Goal: Transaction & Acquisition: Purchase product/service

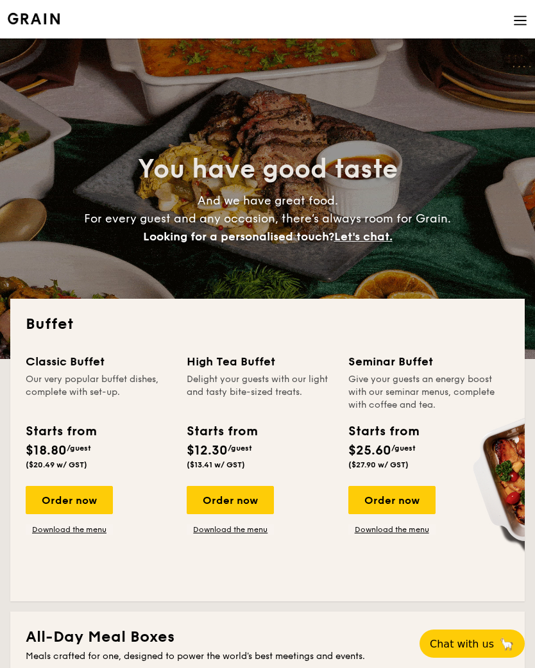
select select
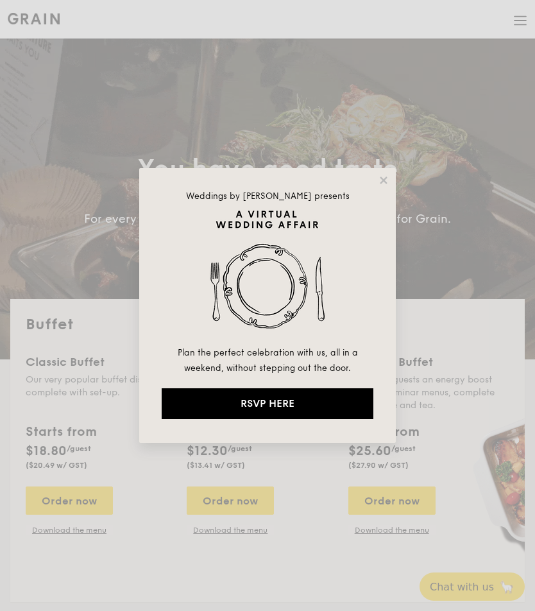
click at [488, 382] on div "Weddings by [PERSON_NAME] presents Plan the perfect celebration with us, all in…" at bounding box center [267, 305] width 535 height 611
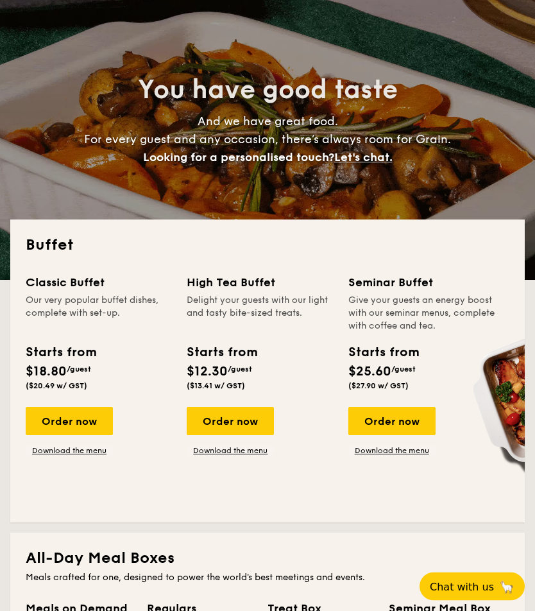
scroll to position [79, 0]
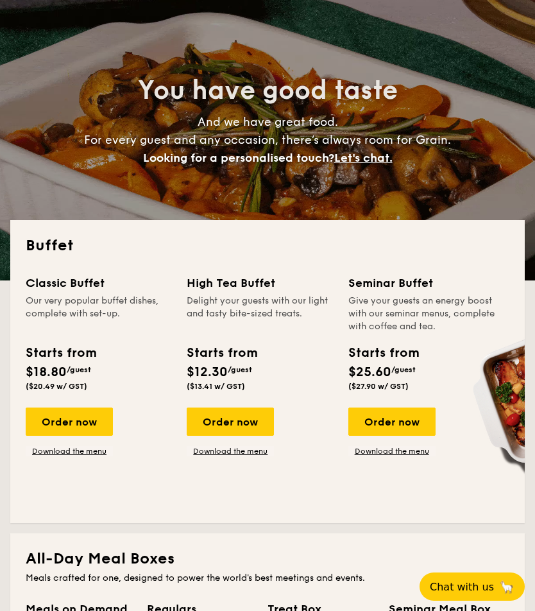
click at [407, 426] on div "Order now" at bounding box center [391, 421] width 87 height 28
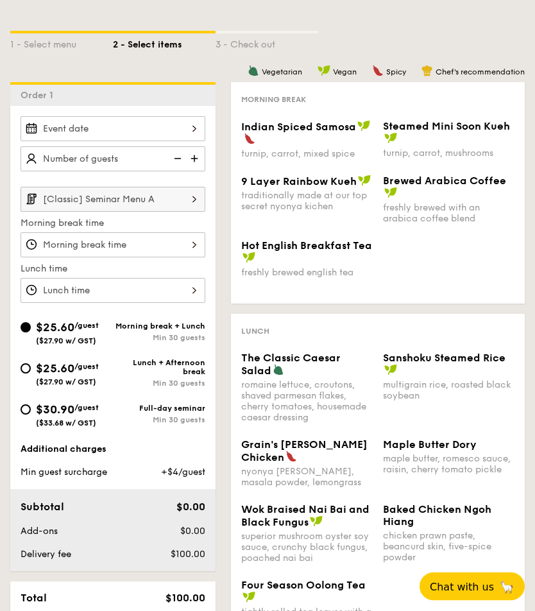
scroll to position [238, 0]
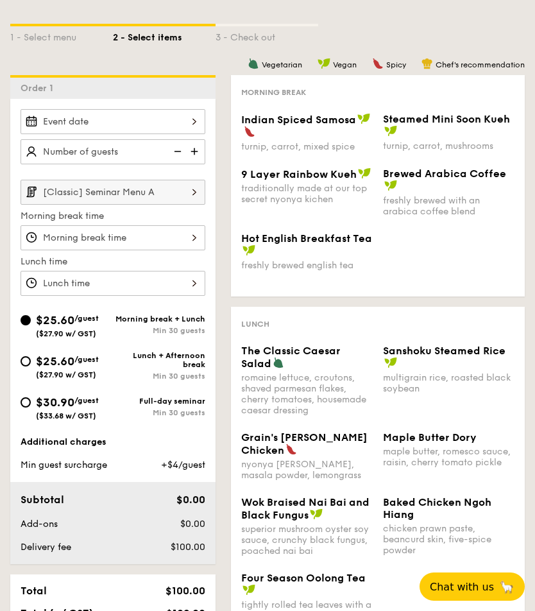
click at [532, 391] on div "1 - Select menu 2 - Select items 3 - Check out Order 1 [Classic] Seminar Menu A…" at bounding box center [267, 346] width 535 height 706
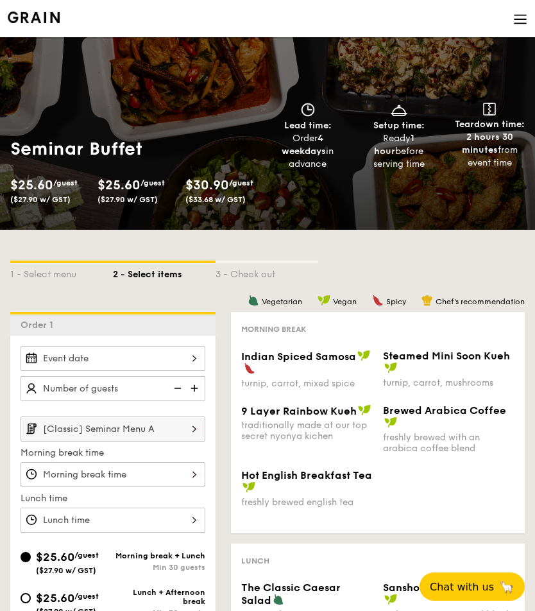
scroll to position [0, 0]
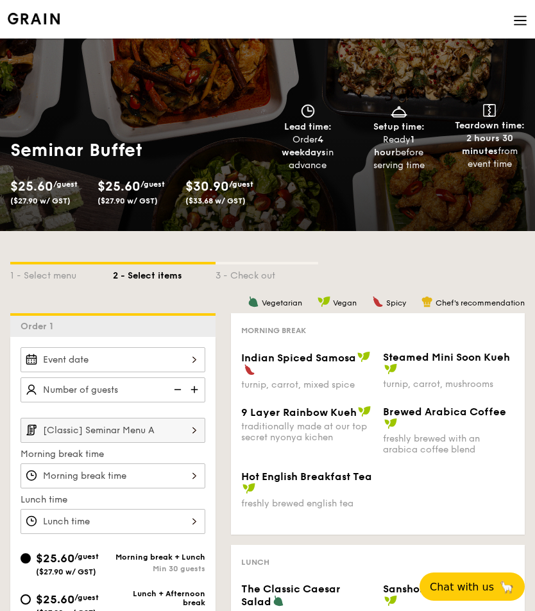
click at [144, 207] on div "$25.60 /guest ($27.90 w/ GST) $25.60 /guest ($27.90 w/ GST) $30.90 /guest ($33.…" at bounding box center [136, 193] width 262 height 33
click at [136, 179] on span "$25.60" at bounding box center [118, 186] width 43 height 15
click at [137, 185] on span "$25.60" at bounding box center [118, 186] width 43 height 15
select select
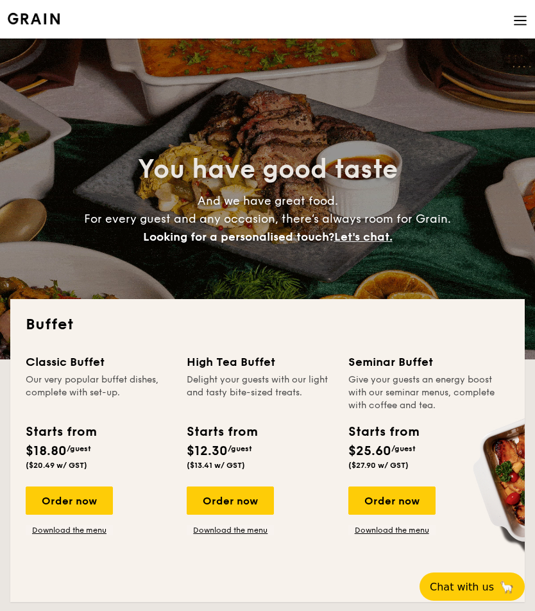
scroll to position [99, 0]
